Goal: Find specific page/section: Find specific page/section

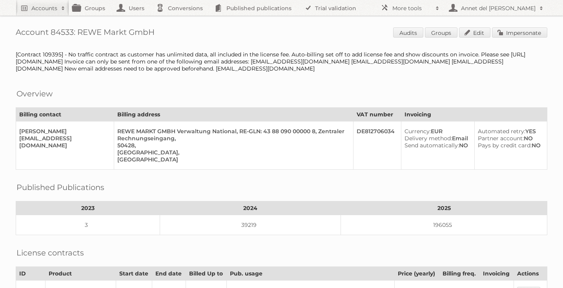
click at [49, 19] on div "Account 84533: REWE Markt GmbH Audits Groups Edit Impersonate [Contract 109395]…" at bounding box center [281, 281] width 563 height 563
click at [49, 9] on h2 "Accounts" at bounding box center [44, 8] width 26 height 8
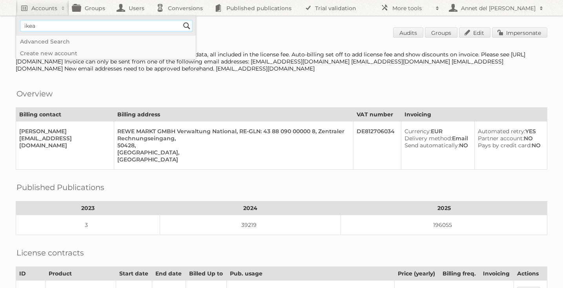
type input"] "ikea"
click at [181, 20] on input "Search" at bounding box center [187, 26] width 12 height 12
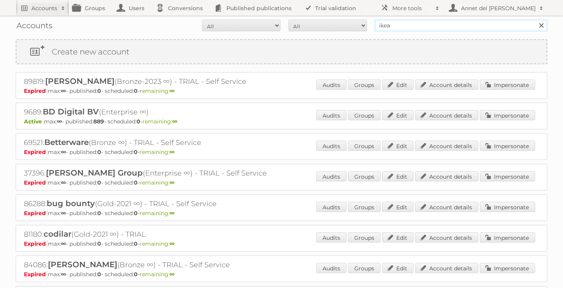
click at [408, 26] on input "ikea" at bounding box center [461, 26] width 173 height 12
